Goal: Task Accomplishment & Management: Manage account settings

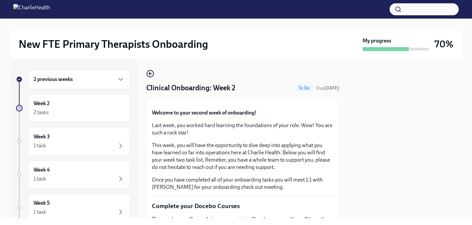
scroll to position [893, 0]
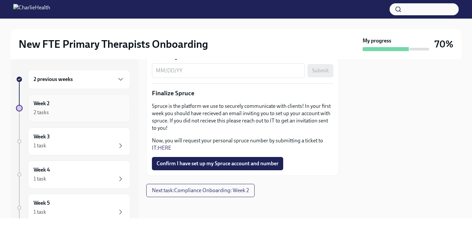
click at [39, 110] on div "2 tasks" at bounding box center [41, 112] width 15 height 7
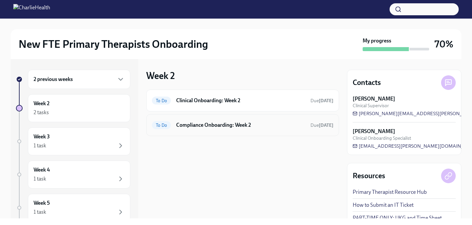
click at [212, 126] on h6 "Compliance Onboarding: Week 2" at bounding box center [240, 125] width 129 height 7
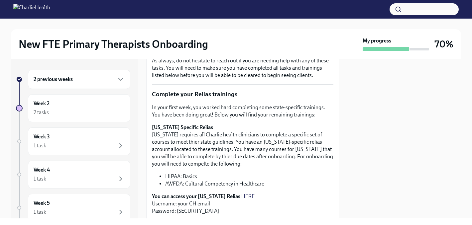
scroll to position [98, 0]
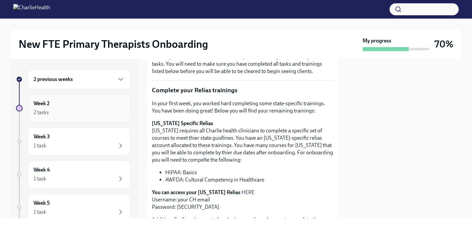
click at [51, 102] on div "Week 2 2 tasks" at bounding box center [79, 108] width 91 height 17
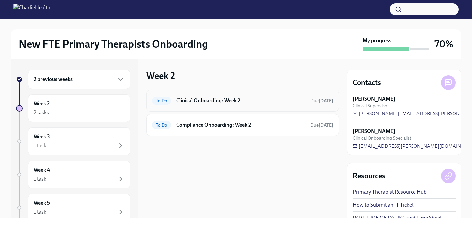
click at [215, 99] on h6 "Clinical Onboarding: Week 2" at bounding box center [240, 100] width 129 height 7
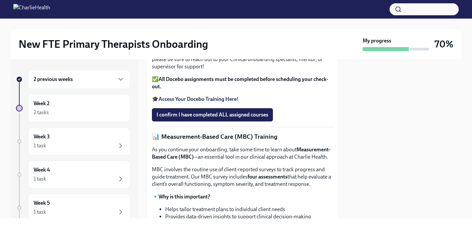
scroll to position [231, 0]
